Goal: Task Accomplishment & Management: Use online tool/utility

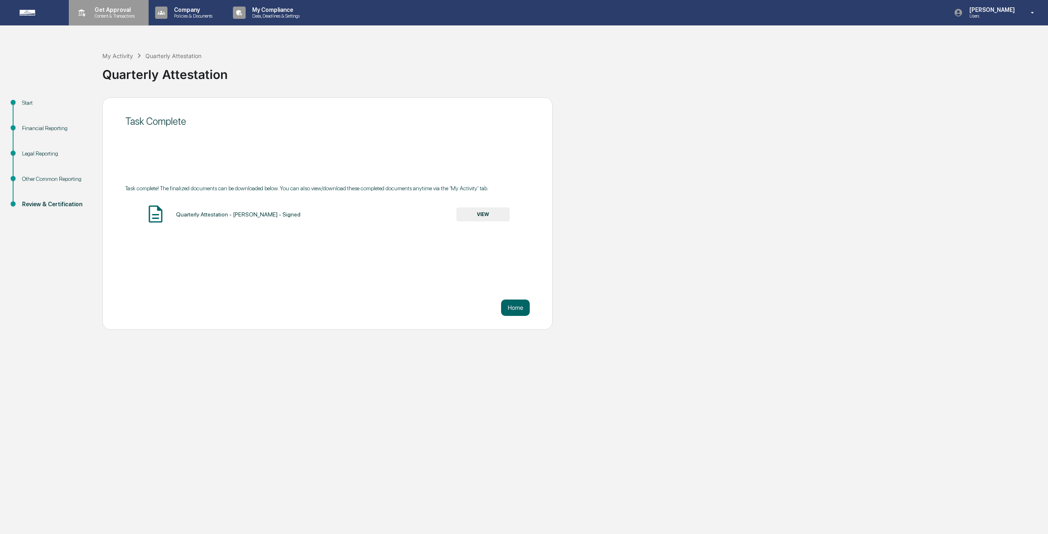
click at [104, 11] on p "Get Approval" at bounding box center [113, 10] width 51 height 7
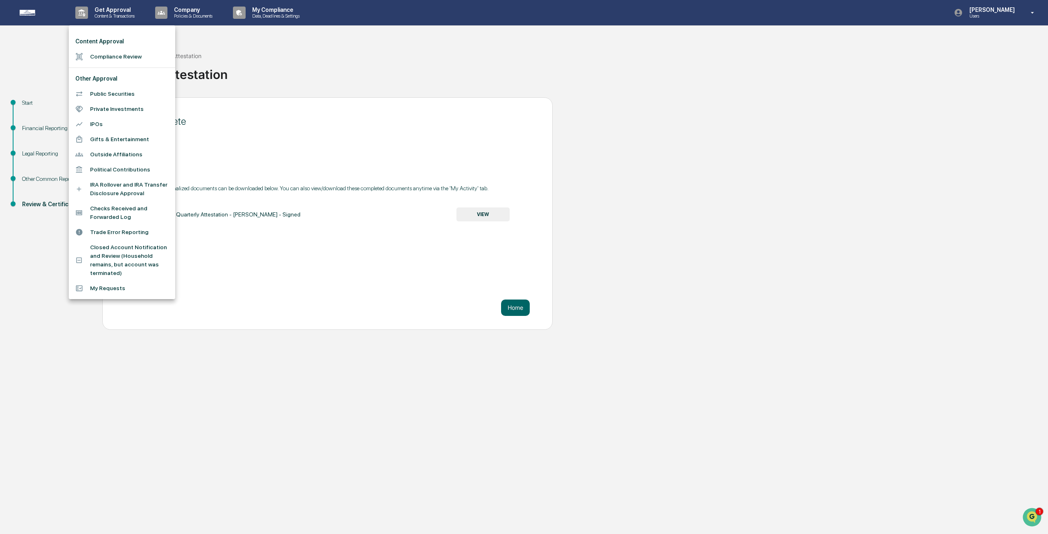
drag, startPoint x: 224, startPoint y: 54, endPoint x: 192, endPoint y: 64, distance: 34.2
click at [225, 54] on div at bounding box center [524, 267] width 1048 height 534
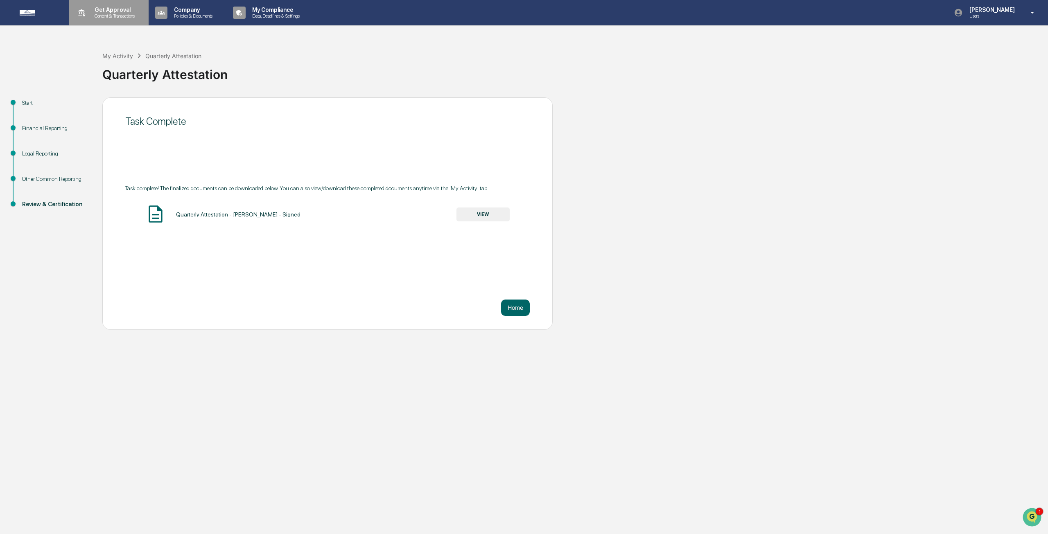
click at [110, 11] on p "Get Approval" at bounding box center [113, 10] width 51 height 7
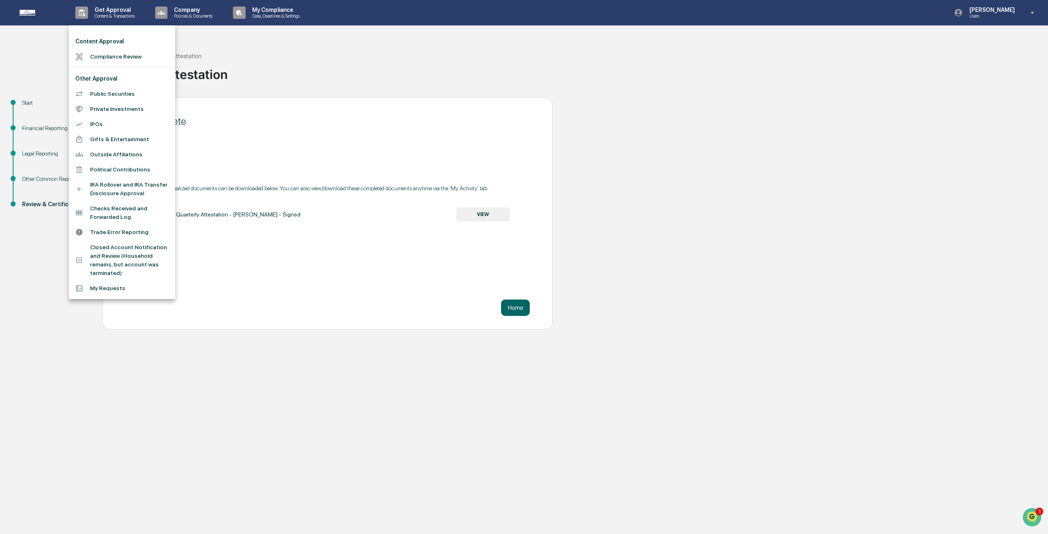
click at [108, 57] on li "Compliance Review" at bounding box center [122, 56] width 106 height 15
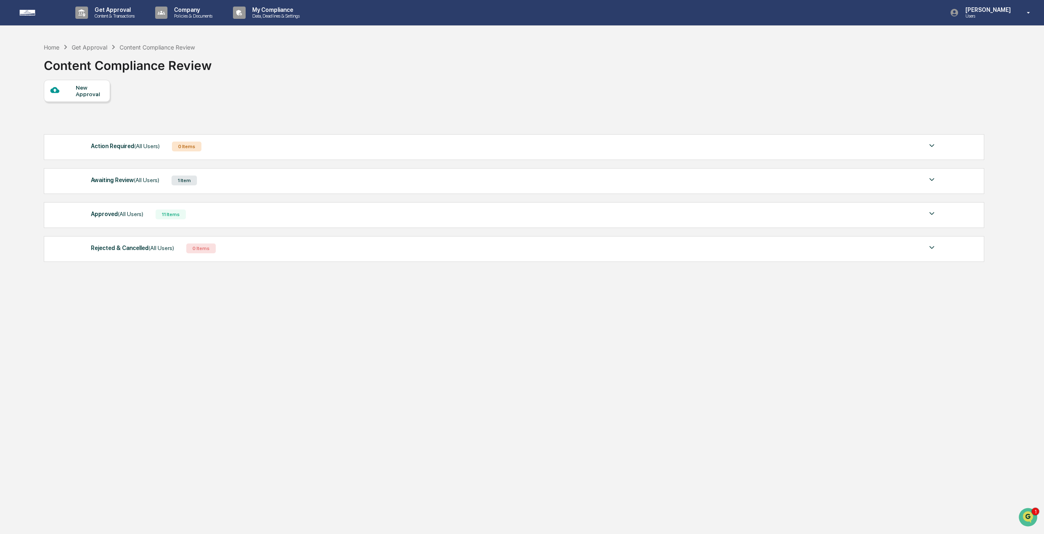
click at [100, 183] on div "Awaiting Review (All Users)" at bounding box center [125, 180] width 68 height 11
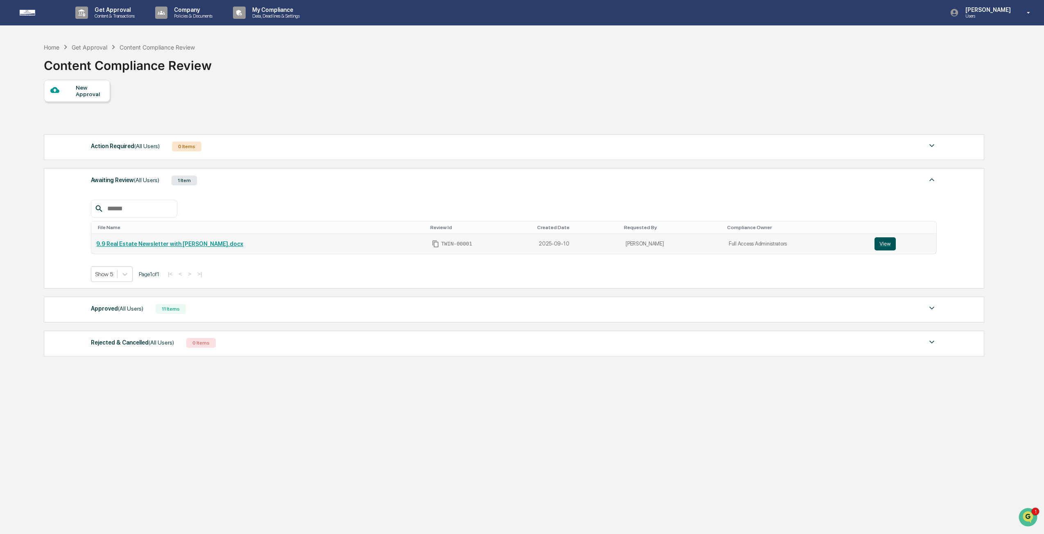
click at [876, 245] on button "View" at bounding box center [884, 243] width 21 height 13
